Goal: Task Accomplishment & Management: Manage account settings

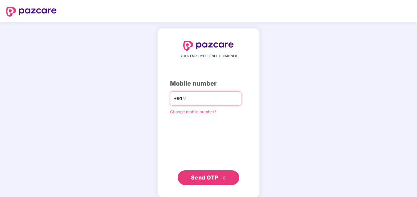
click at [195, 102] on input "number" at bounding box center [213, 99] width 50 height 10
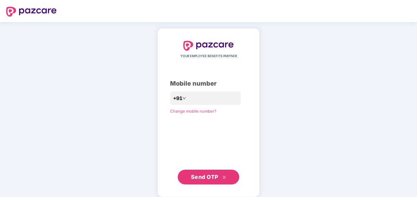
click at [213, 176] on span "Send OTP" at bounding box center [204, 177] width 27 height 6
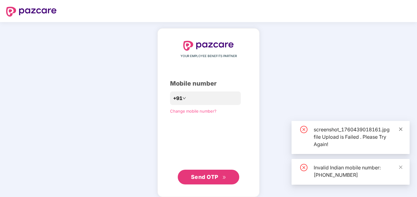
click at [400, 130] on icon "close" at bounding box center [400, 129] width 3 height 3
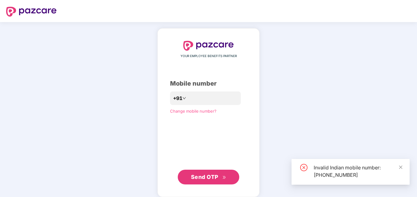
drag, startPoint x: 400, startPoint y: 168, endPoint x: 245, endPoint y: 130, distance: 159.0
click at [399, 167] on icon "close" at bounding box center [400, 167] width 4 height 4
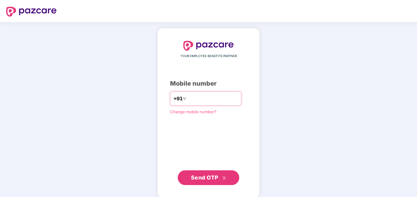
click at [188, 99] on input "**********" at bounding box center [213, 99] width 50 height 10
type input "**********"
click at [197, 179] on span "Send OTP" at bounding box center [204, 178] width 27 height 6
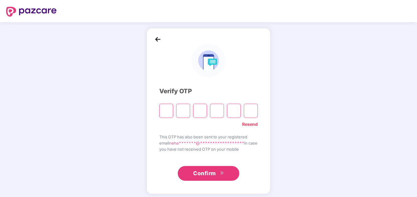
type input "*"
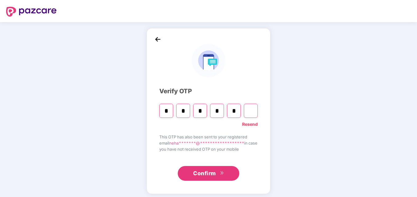
type input "*"
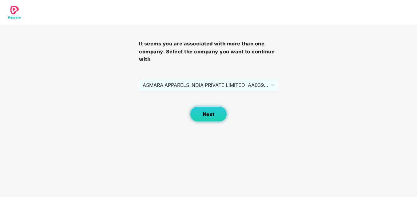
click at [211, 120] on button "Next" at bounding box center [208, 114] width 37 height 15
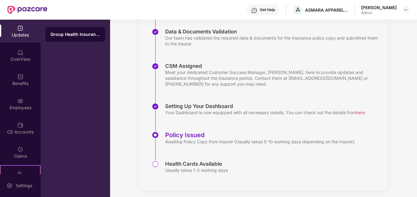
scroll to position [129, 0]
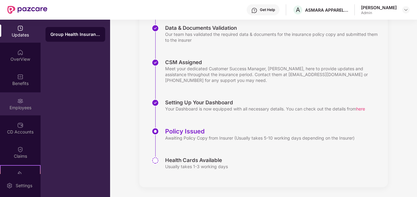
click at [17, 102] on img at bounding box center [20, 101] width 6 height 6
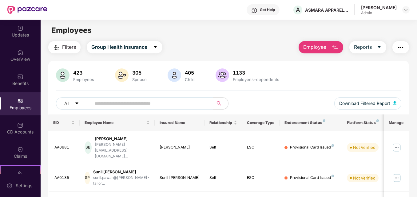
click at [202, 40] on main "Employees Filters Group Health Insurance Employee Reports 423 Employees 305 Spo…" at bounding box center [229, 118] width 376 height 197
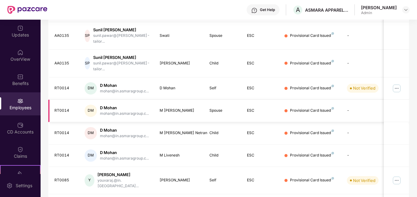
scroll to position [180, 0]
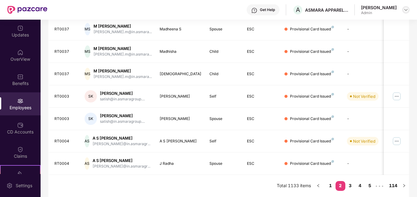
click at [406, 10] on img at bounding box center [405, 9] width 5 height 5
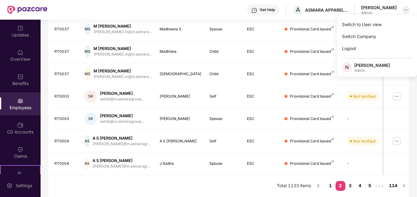
click at [406, 10] on img at bounding box center [405, 9] width 5 height 5
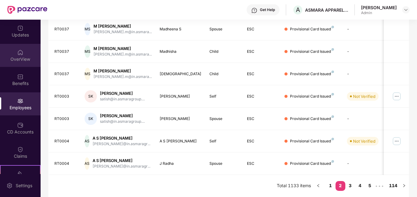
click at [25, 57] on div "OverView" at bounding box center [20, 59] width 41 height 6
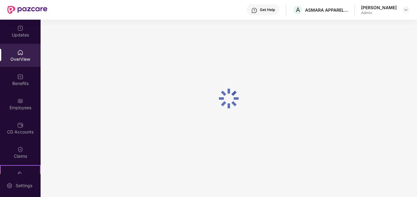
scroll to position [20, 0]
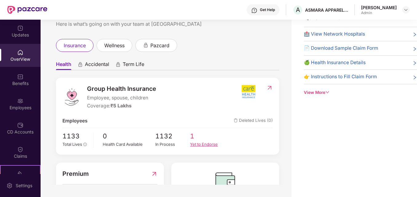
click at [204, 146] on div "Yet to Endorse" at bounding box center [207, 144] width 35 height 6
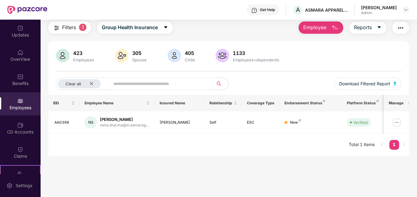
scroll to position [20, 0]
click at [399, 124] on img at bounding box center [397, 123] width 10 height 10
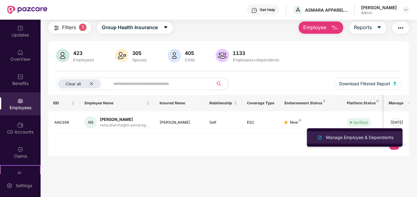
click at [333, 139] on div "Manage Employee & Dependents" at bounding box center [360, 137] width 70 height 7
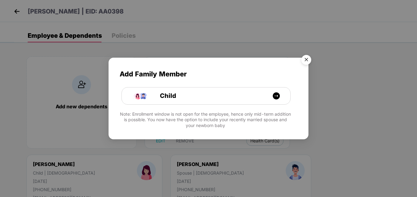
click at [307, 59] on img "Close" at bounding box center [306, 60] width 17 height 17
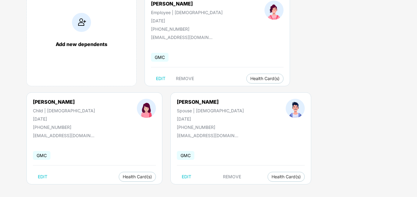
scroll to position [65, 0]
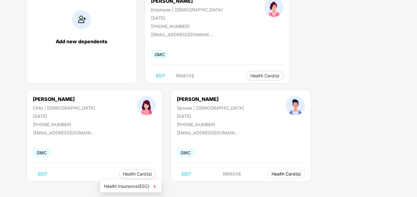
click at [271, 176] on span "Health Card(s)" at bounding box center [285, 174] width 29 height 3
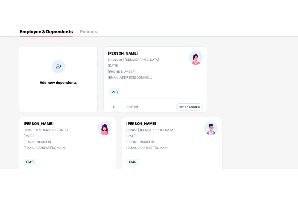
scroll to position [0, 0]
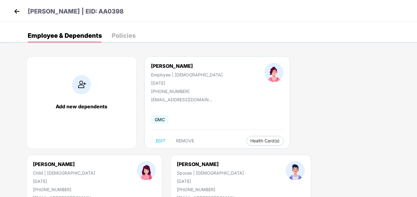
click at [129, 34] on div "Policies" at bounding box center [124, 36] width 24 height 6
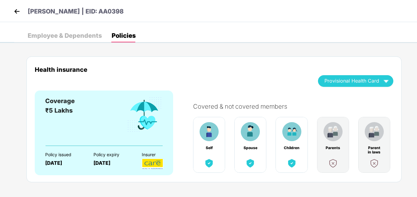
click at [17, 10] on img at bounding box center [16, 11] width 9 height 9
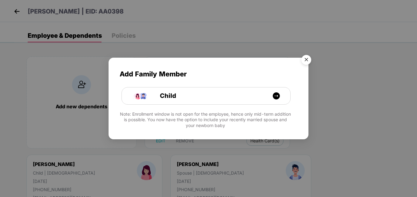
click at [305, 60] on img "Close" at bounding box center [306, 60] width 17 height 17
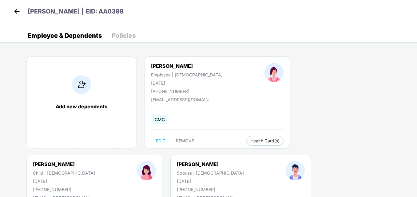
click at [17, 11] on img at bounding box center [16, 11] width 9 height 9
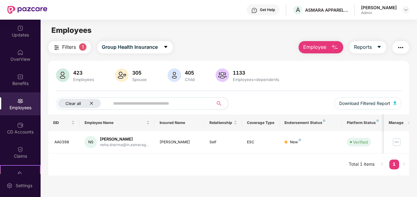
click at [93, 104] on icon "close" at bounding box center [91, 103] width 4 height 4
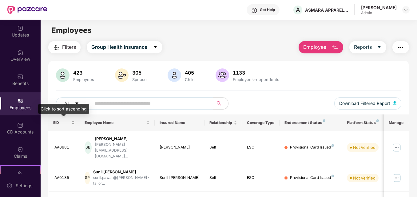
click at [72, 122] on div "EID" at bounding box center [64, 123] width 22 height 6
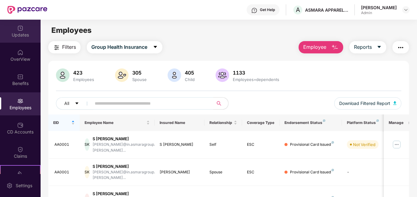
click at [20, 36] on div "Updates" at bounding box center [20, 35] width 41 height 6
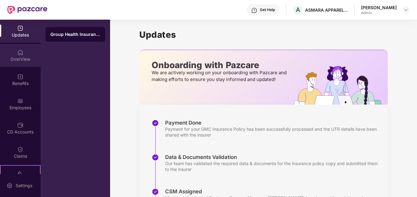
click at [21, 57] on div "OverView" at bounding box center [20, 59] width 41 height 6
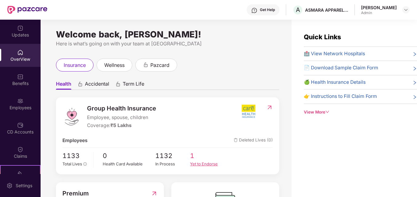
click at [201, 165] on div "Yet to Endorse" at bounding box center [207, 164] width 35 height 6
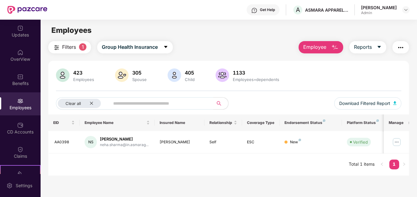
click at [19, 103] on img at bounding box center [20, 101] width 6 height 6
click at [329, 48] on button "Employee" at bounding box center [320, 47] width 45 height 12
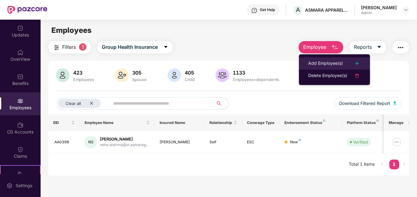
click at [323, 63] on div "Add Employee(s)" at bounding box center [325, 63] width 35 height 7
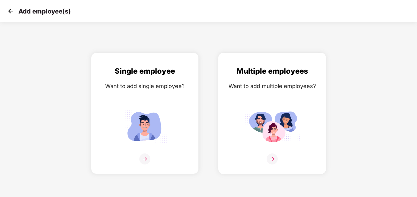
click at [270, 159] on img at bounding box center [272, 159] width 11 height 11
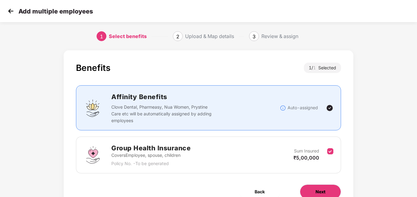
click at [316, 193] on span "Next" at bounding box center [320, 192] width 10 height 7
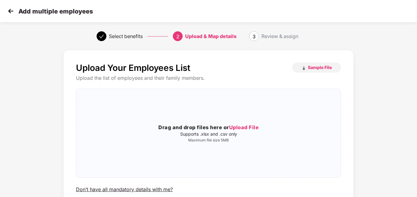
click at [316, 193] on div "Upload Your Employees List Sample File Upload the list of employees and their f…" at bounding box center [208, 128] width 265 height 131
click at [320, 65] on span "Sample File" at bounding box center [320, 68] width 24 height 6
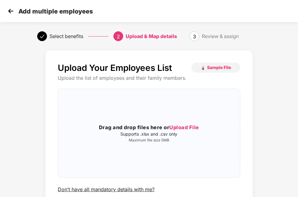
click at [282, 46] on div "Select benefits 2 Upload & Map details 3 Review & assign" at bounding box center [149, 36] width 298 height 22
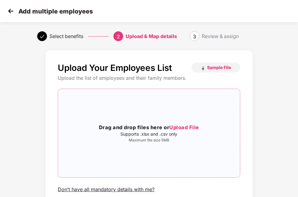
click at [188, 130] on span "Upload File" at bounding box center [184, 127] width 30 height 6
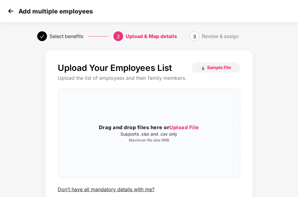
click at [10, 11] on img at bounding box center [10, 10] width 9 height 9
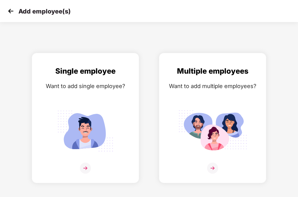
click at [40, 33] on div "Add employee(s) Single employee Want to add single employee? Multiple employees…" at bounding box center [149, 98] width 298 height 197
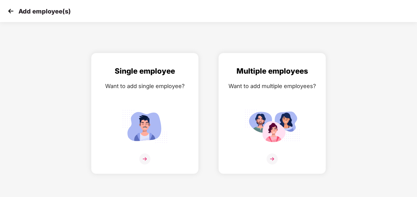
click at [11, 9] on img at bounding box center [10, 10] width 9 height 9
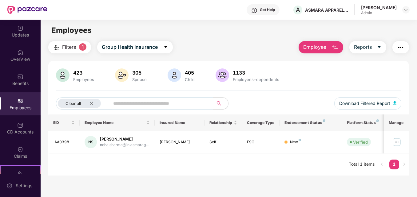
click at [310, 45] on span "Employee" at bounding box center [314, 47] width 23 height 8
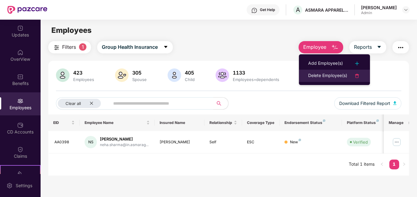
click at [316, 76] on div "Delete Employee(s)" at bounding box center [327, 75] width 39 height 7
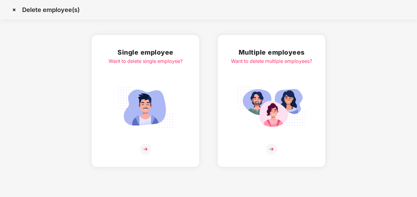
click at [269, 146] on img at bounding box center [271, 149] width 11 height 11
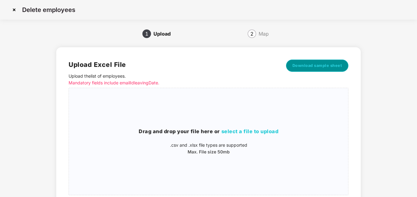
click at [306, 68] on span "Download sample sheet" at bounding box center [317, 66] width 50 height 6
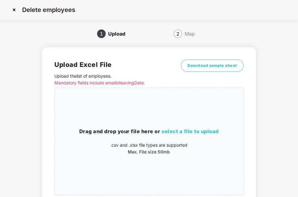
click at [13, 13] on img at bounding box center [14, 10] width 10 height 10
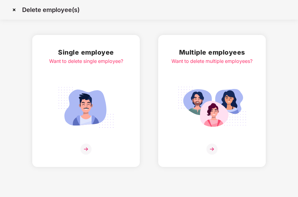
click at [14, 11] on img at bounding box center [14, 10] width 10 height 10
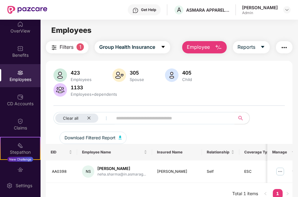
scroll to position [9, 0]
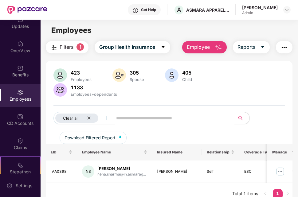
click at [20, 96] on div "Employees" at bounding box center [20, 95] width 41 height 23
click at [88, 118] on icon "close" at bounding box center [89, 118] width 4 height 4
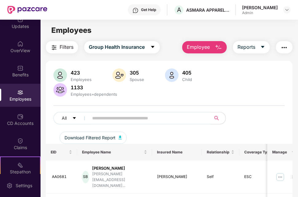
click at [24, 96] on div "Employees" at bounding box center [20, 99] width 41 height 6
click at [65, 45] on span "Filters" at bounding box center [67, 47] width 14 height 8
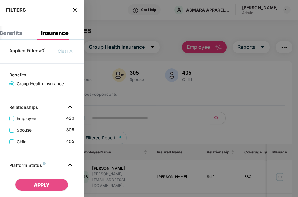
click at [76, 10] on icon "close" at bounding box center [75, 9] width 5 height 5
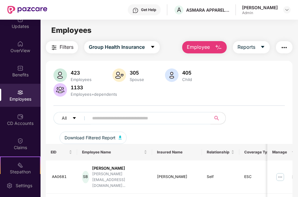
click at [65, 47] on span "Filters" at bounding box center [67, 47] width 14 height 8
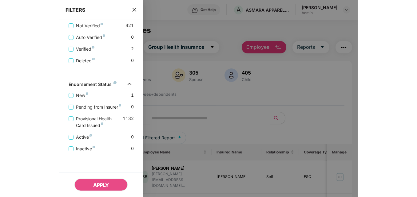
scroll to position [164, 0]
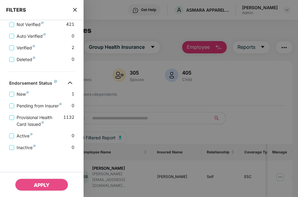
click at [77, 10] on icon "close" at bounding box center [75, 9] width 5 height 5
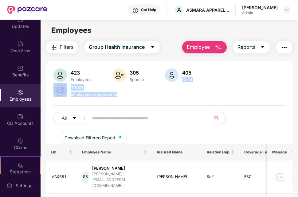
drag, startPoint x: 235, startPoint y: 103, endPoint x: 368, endPoint y: 62, distance: 139.6
click at [298, 62] on html "Get Help A ASMARA APPARELS INDIA PRIVATE LIMITED Neha Sharma Admin Updates Over…" at bounding box center [149, 98] width 298 height 197
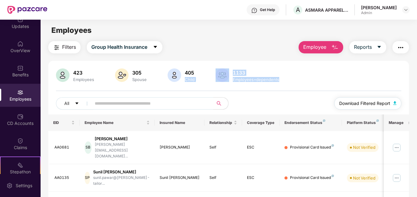
click at [298, 105] on span "Download Filtered Report" at bounding box center [364, 103] width 51 height 7
click at [239, 44] on div "Filters Group Health Insurance Employee Reports" at bounding box center [228, 47] width 360 height 12
click at [298, 102] on span "Download Filtered Report" at bounding box center [364, 103] width 51 height 7
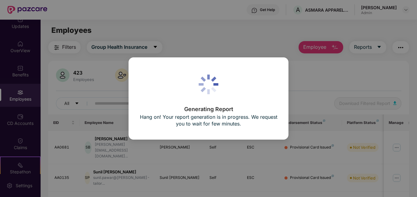
click at [298, 74] on div "Generating Report Hang on! Your report generation is in progress. We request yo…" at bounding box center [208, 98] width 417 height 197
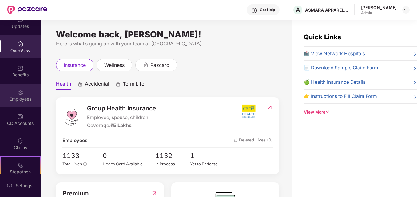
click at [20, 89] on img at bounding box center [20, 92] width 6 height 6
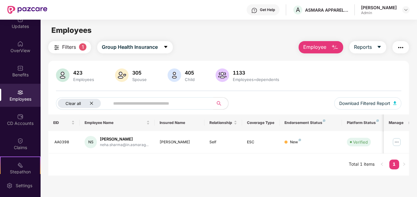
click at [90, 107] on div "Clear all" at bounding box center [79, 103] width 43 height 9
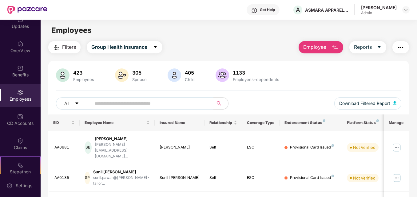
click at [97, 102] on input "text" at bounding box center [150, 103] width 110 height 9
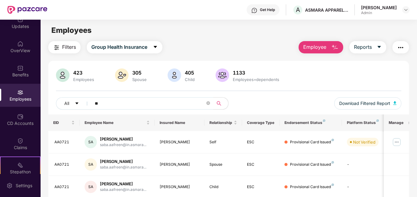
click at [280, 73] on div "423 Employees 305 Spouse 405 Child 1133 Employees+dependents" at bounding box center [228, 76] width 345 height 15
click at [22, 102] on div "Employees" at bounding box center [20, 95] width 41 height 23
click at [111, 101] on input "**" at bounding box center [150, 103] width 110 height 9
type input "*"
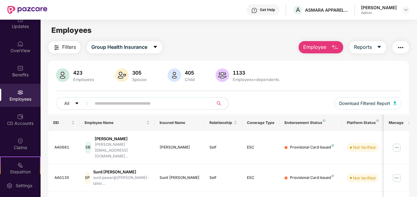
click at [168, 102] on input "text" at bounding box center [150, 103] width 110 height 9
click at [20, 124] on div "CD Accounts" at bounding box center [20, 123] width 41 height 6
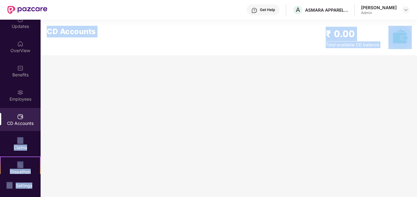
drag, startPoint x: 41, startPoint y: 118, endPoint x: 38, endPoint y: 124, distance: 6.5
click at [38, 124] on div "Updates OverView Benefits Employees CD Accounts Claims Stepathon New Challenge …" at bounding box center [208, 109] width 417 height 178
drag, startPoint x: 38, startPoint y: 124, endPoint x: 7, endPoint y: 141, distance: 34.9
click at [7, 141] on div "Claims" at bounding box center [20, 143] width 41 height 23
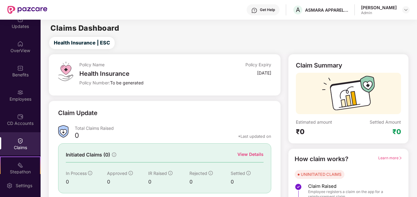
click at [18, 145] on div "Claims" at bounding box center [20, 148] width 41 height 6
click at [12, 101] on div "Employees" at bounding box center [20, 99] width 41 height 6
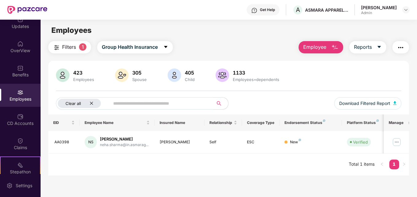
click at [90, 102] on icon "close" at bounding box center [91, 103] width 4 height 4
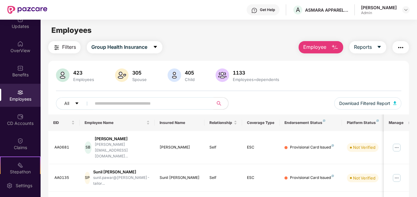
click at [105, 104] on input "text" at bounding box center [150, 103] width 110 height 9
click at [298, 143] on img at bounding box center [397, 148] width 10 height 10
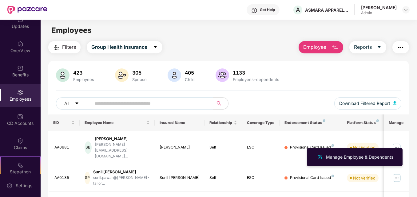
click at [298, 85] on div "423 Employees 305 Spouse 405 Child 1133 Employees+dependents All Download Filte…" at bounding box center [228, 92] width 360 height 46
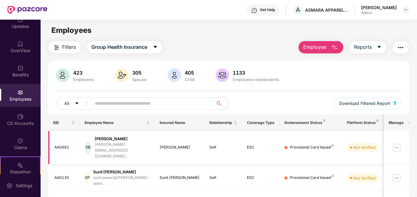
click at [298, 143] on img at bounding box center [397, 148] width 10 height 10
click at [15, 100] on div "Employees" at bounding box center [20, 99] width 41 height 6
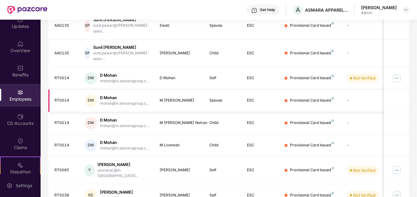
scroll to position [180, 0]
click at [298, 165] on img at bounding box center [397, 170] width 10 height 10
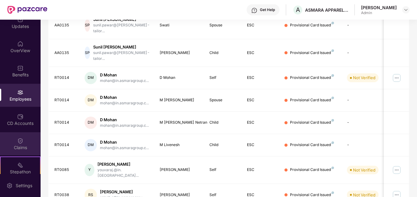
click at [14, 147] on div "Claims" at bounding box center [20, 148] width 41 height 6
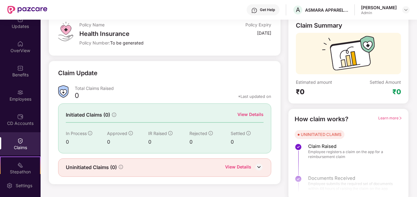
scroll to position [43, 0]
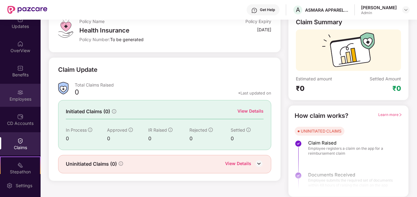
click at [13, 93] on div "Employees" at bounding box center [20, 95] width 41 height 23
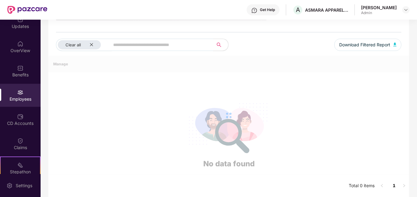
scroll to position [20, 0]
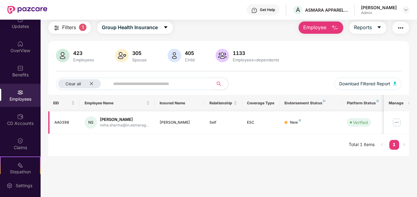
click at [298, 122] on img at bounding box center [397, 123] width 10 height 10
